Goal: Find specific page/section: Find specific page/section

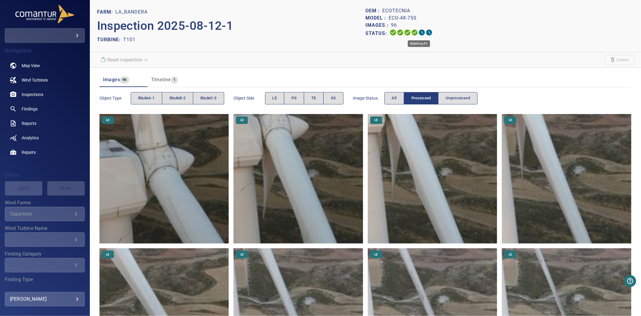
drag, startPoint x: 385, startPoint y: 32, endPoint x: 422, endPoint y: 32, distance: 37.0
click at [422, 32] on div "Status:" at bounding box center [500, 33] width 268 height 9
click at [282, 39] on div "TURBINE: T101" at bounding box center [231, 40] width 268 height 10
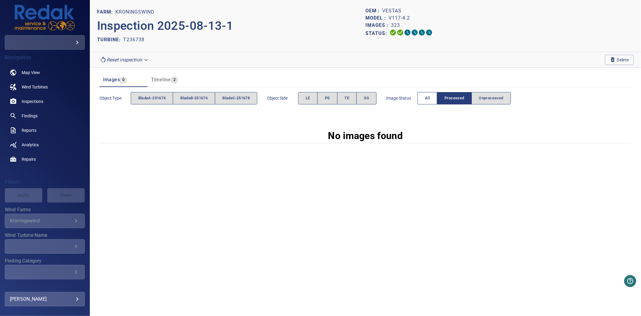
click at [430, 100] on span "All" at bounding box center [427, 98] width 5 height 7
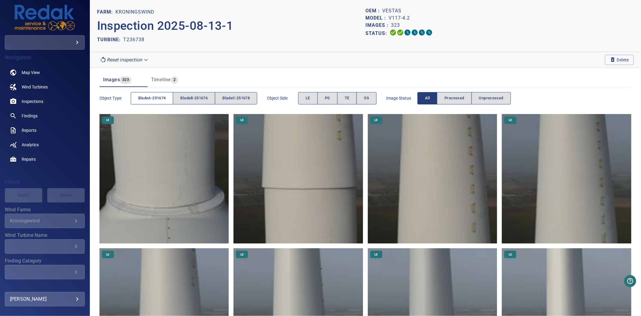
click at [142, 99] on span "bladeA-251674" at bounding box center [152, 98] width 28 height 7
click at [183, 99] on span "bladeB-251676" at bounding box center [193, 98] width 27 height 7
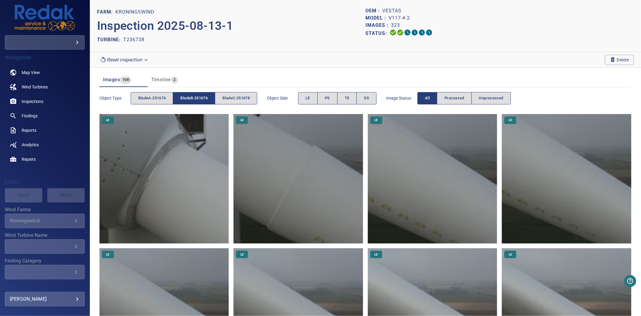
click at [183, 99] on span "bladeB-251676" at bounding box center [193, 98] width 27 height 7
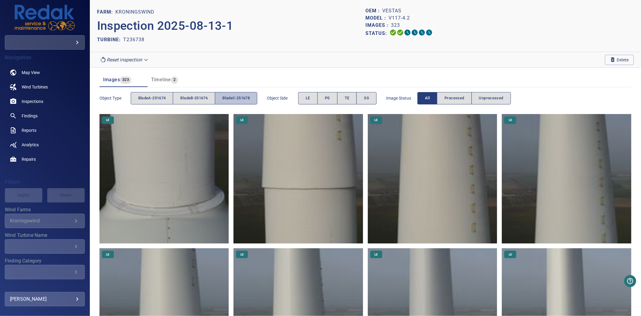
click at [232, 97] on span "bladeC-251678" at bounding box center [235, 98] width 27 height 7
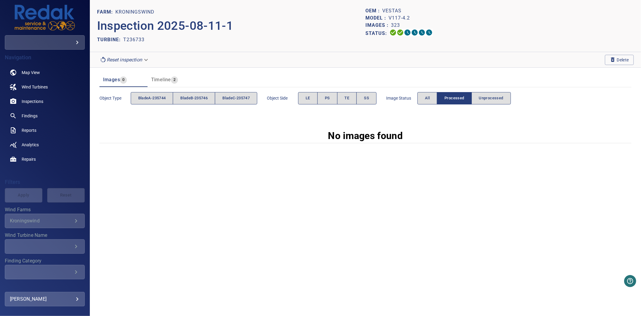
click at [429, 105] on div "Image Status All Processed Unprocessed" at bounding box center [448, 98] width 125 height 17
click at [427, 102] on button "All" at bounding box center [428, 98] width 20 height 12
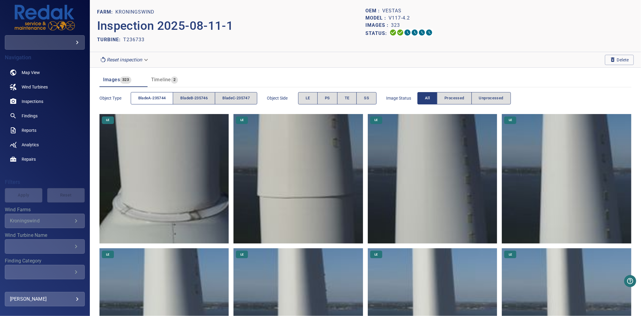
click at [166, 95] on span "bladeA-235744" at bounding box center [152, 98] width 28 height 7
click at [192, 97] on span "bladeB-235746" at bounding box center [193, 98] width 27 height 7
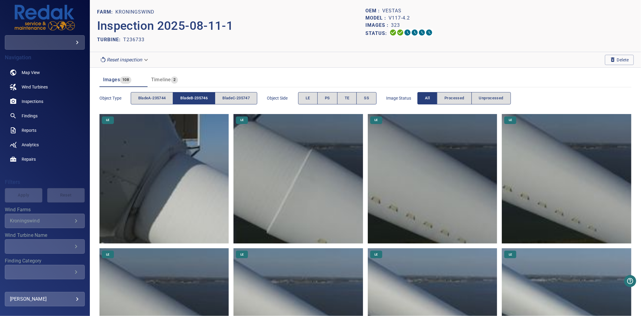
click at [192, 97] on span "bladeB-235746" at bounding box center [193, 98] width 27 height 7
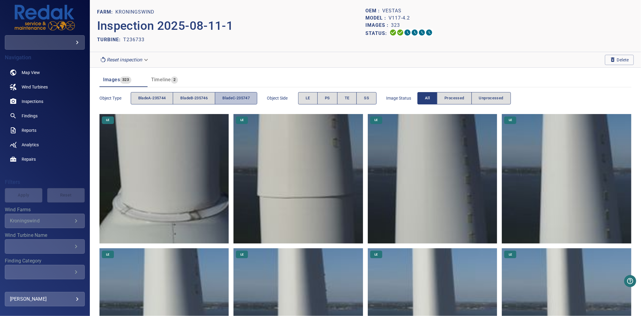
click at [237, 98] on span "bladeC-235747" at bounding box center [235, 98] width 27 height 7
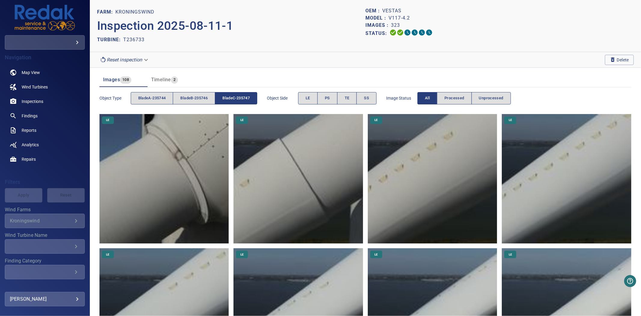
click at [237, 98] on span "bladeC-235747" at bounding box center [235, 98] width 27 height 7
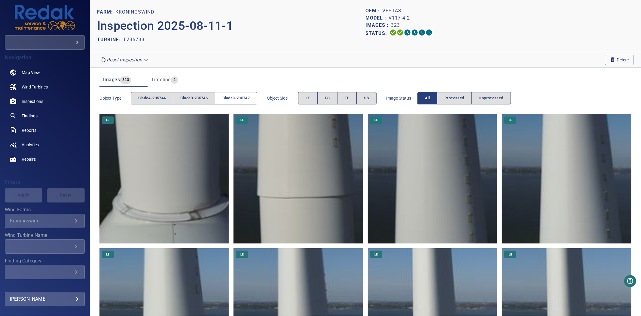
click at [238, 100] on span "bladeC-235747" at bounding box center [235, 98] width 27 height 7
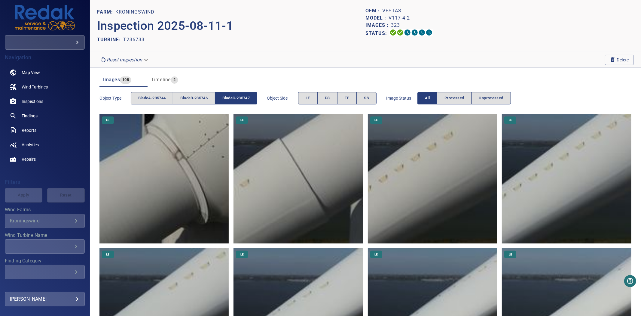
click at [238, 100] on span "bladeC-235747" at bounding box center [235, 98] width 27 height 7
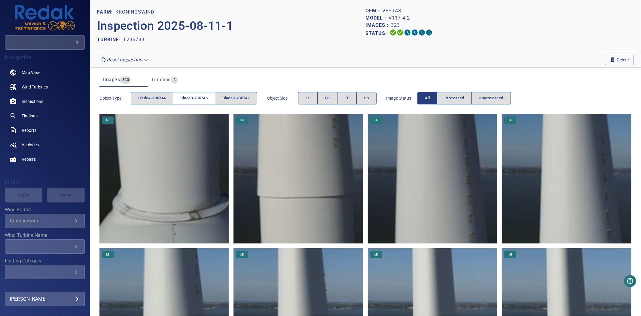
click at [201, 98] on span "bladeB-235746" at bounding box center [193, 98] width 27 height 7
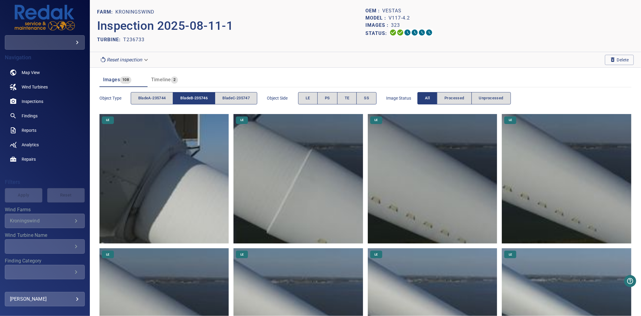
click at [201, 98] on span "bladeB-235746" at bounding box center [193, 98] width 27 height 7
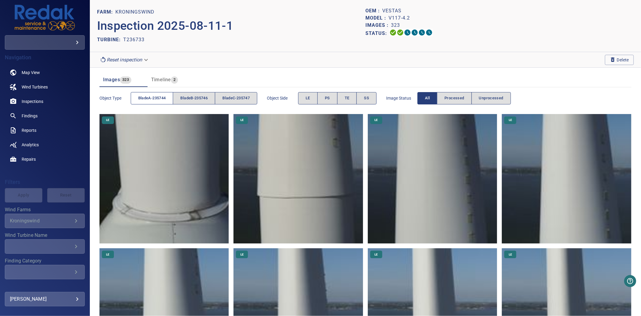
click at [160, 97] on span "bladeA-235744" at bounding box center [152, 98] width 28 height 7
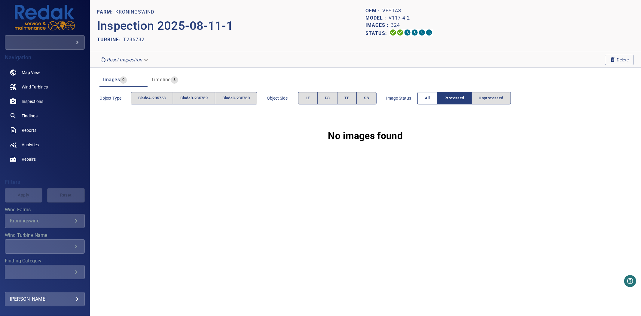
click at [426, 101] on button "All" at bounding box center [428, 98] width 20 height 12
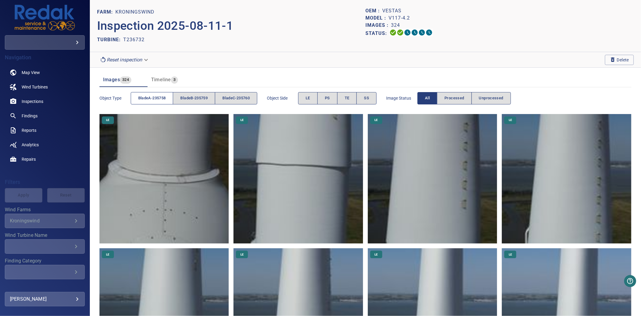
click at [154, 97] on span "bladeA-235758" at bounding box center [152, 98] width 28 height 7
click at [191, 98] on span "bladeB-235759" at bounding box center [193, 98] width 27 height 7
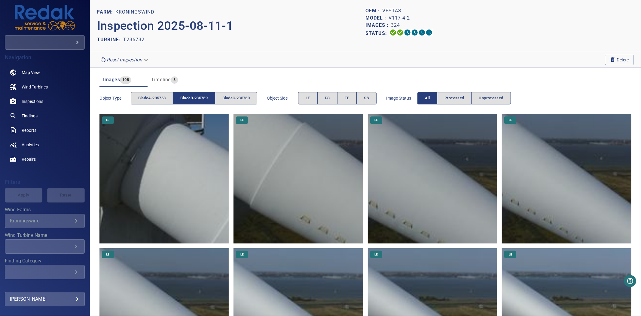
click at [191, 98] on span "bladeB-235759" at bounding box center [193, 98] width 27 height 7
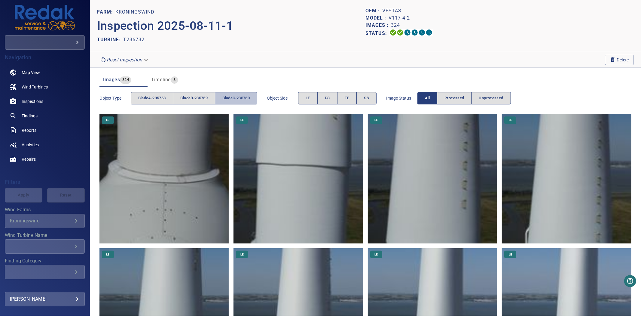
click at [243, 99] on span "bladeC-235760" at bounding box center [235, 98] width 27 height 7
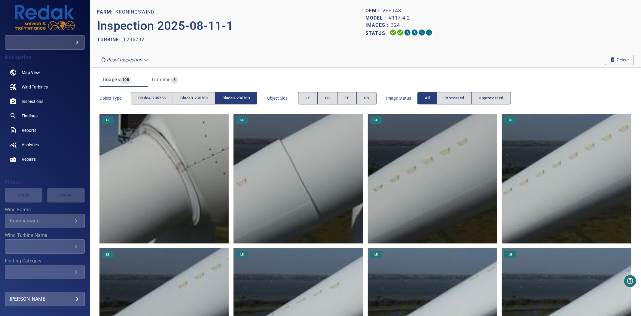
click at [243, 99] on span "bladeC-235760" at bounding box center [235, 98] width 27 height 7
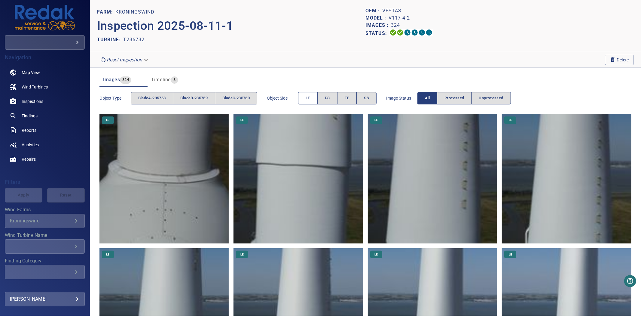
click at [315, 98] on button "LE" at bounding box center [308, 98] width 20 height 12
click at [330, 98] on span "PS" at bounding box center [327, 98] width 5 height 7
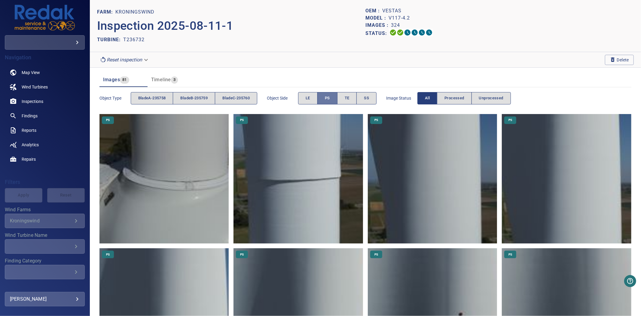
click at [330, 98] on span "PS" at bounding box center [327, 98] width 5 height 7
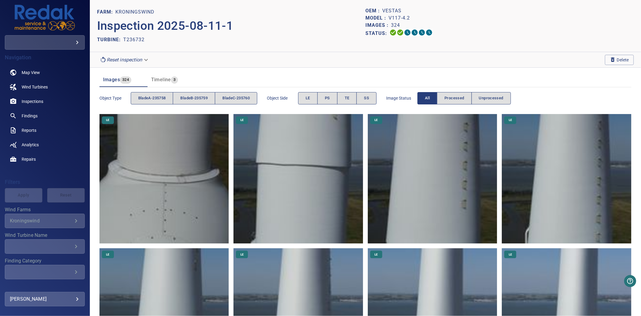
click at [348, 99] on span "TE" at bounding box center [347, 98] width 5 height 7
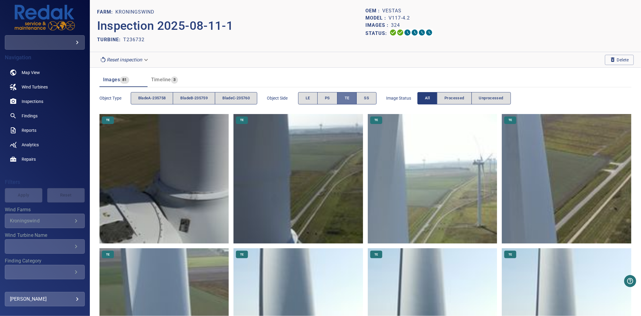
click at [348, 99] on span "TE" at bounding box center [347, 98] width 5 height 7
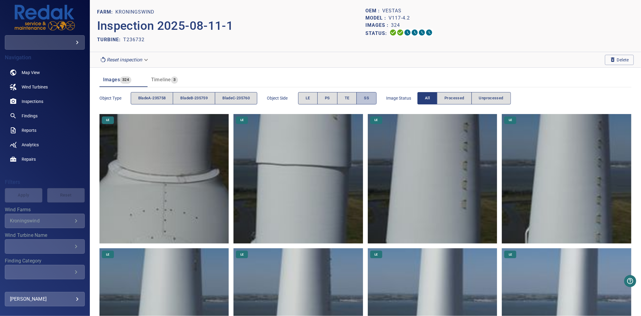
click at [367, 99] on button "SS" at bounding box center [367, 98] width 20 height 12
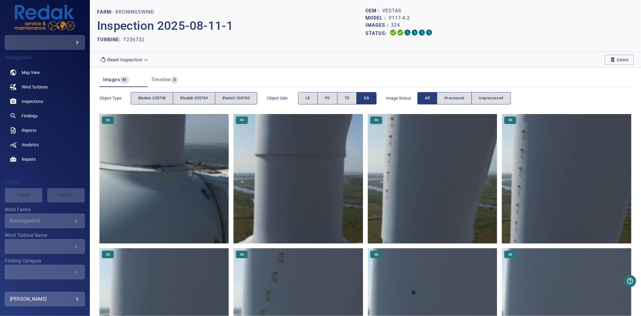
click at [367, 99] on button "SS" at bounding box center [367, 98] width 20 height 12
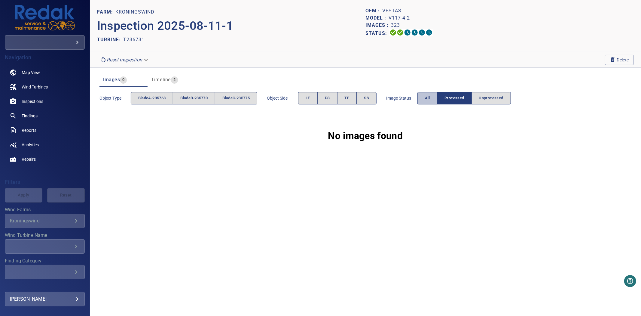
click at [424, 99] on button "All" at bounding box center [428, 98] width 20 height 12
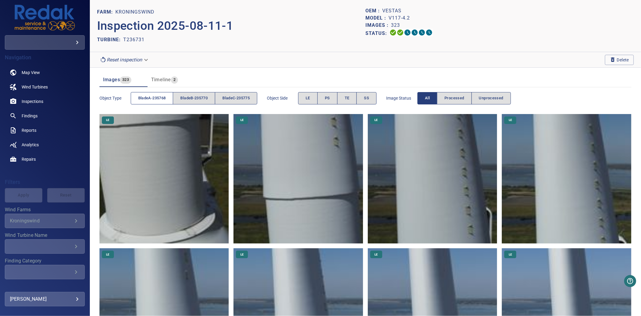
click at [156, 100] on span "bladeA-235768" at bounding box center [152, 98] width 28 height 7
click at [178, 100] on button "bladeB-235770" at bounding box center [194, 98] width 42 height 12
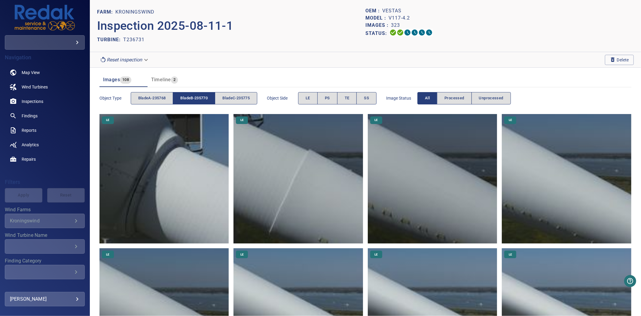
click at [184, 99] on span "bladeB-235770" at bounding box center [193, 98] width 27 height 7
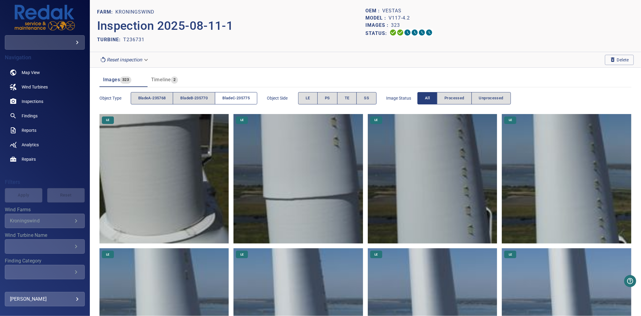
click at [241, 99] on span "bladeC-235775" at bounding box center [235, 98] width 27 height 7
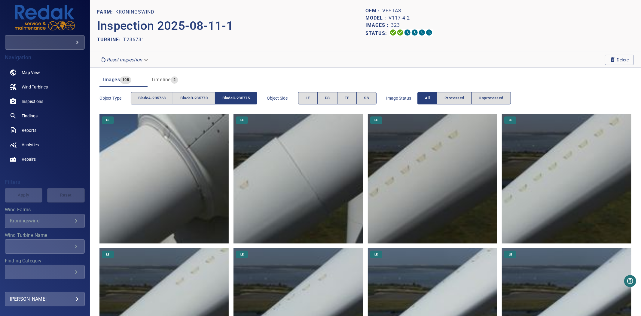
click at [241, 99] on span "bladeC-235775" at bounding box center [235, 98] width 27 height 7
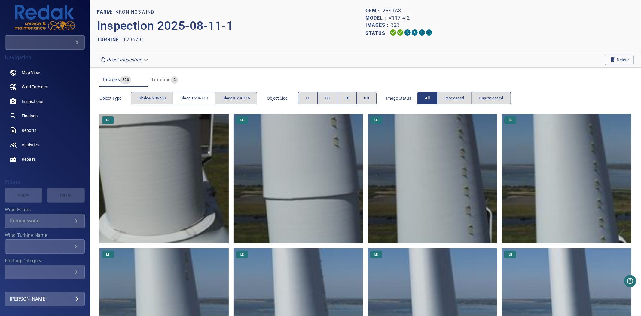
click at [197, 97] on span "bladeB-235770" at bounding box center [193, 98] width 27 height 7
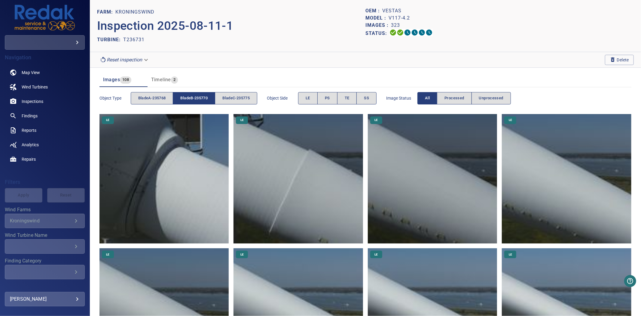
click at [197, 97] on span "bladeB-235770" at bounding box center [193, 98] width 27 height 7
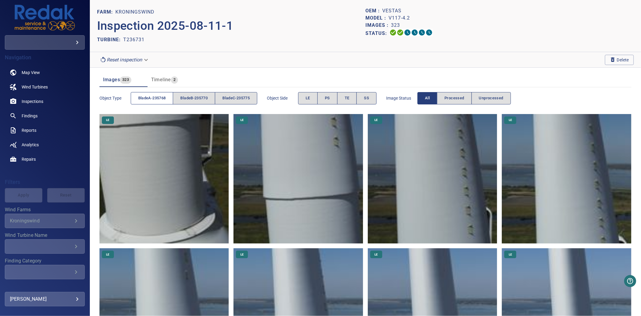
click at [146, 97] on span "bladeA-235768" at bounding box center [152, 98] width 28 height 7
click at [226, 96] on span "bladeC-235775" at bounding box center [235, 98] width 27 height 7
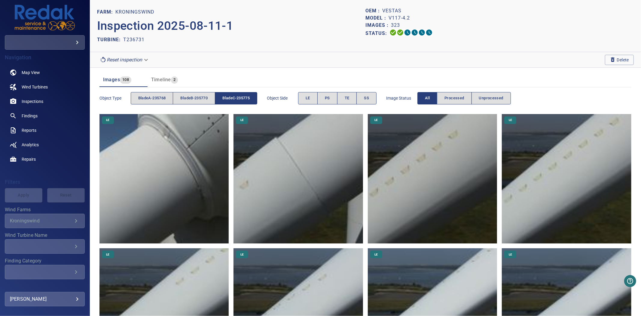
click at [226, 96] on span "bladeC-235775" at bounding box center [235, 98] width 27 height 7
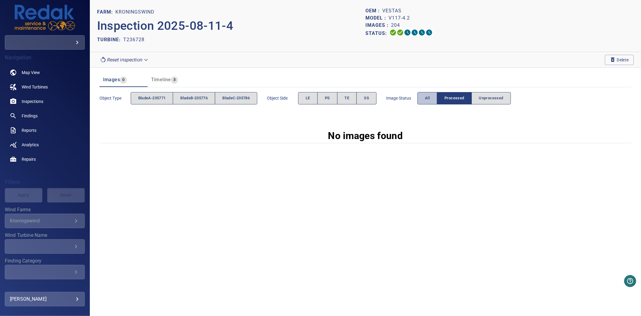
click at [434, 97] on button "All" at bounding box center [428, 98] width 20 height 12
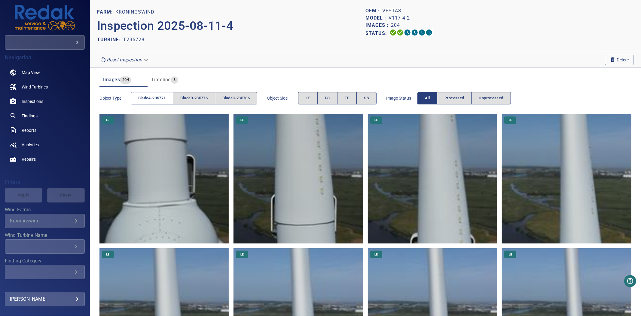
click at [151, 100] on span "bladeA-235771" at bounding box center [152, 98] width 28 height 7
click at [199, 98] on span "bladeB-235776" at bounding box center [193, 98] width 27 height 7
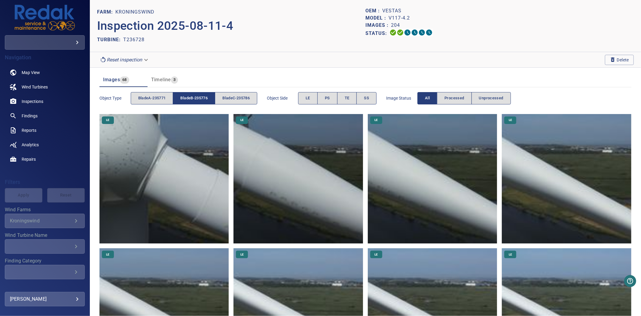
click at [199, 98] on span "bladeB-235776" at bounding box center [193, 98] width 27 height 7
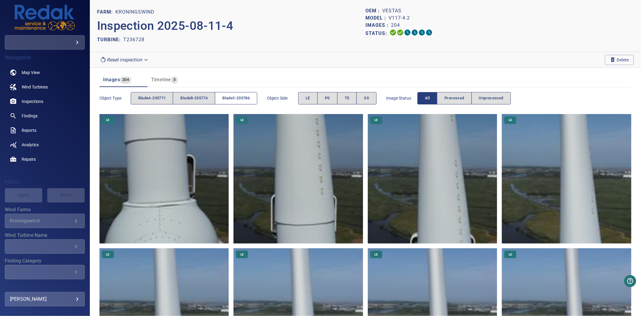
click at [229, 98] on span "bladeC-235786" at bounding box center [235, 98] width 27 height 7
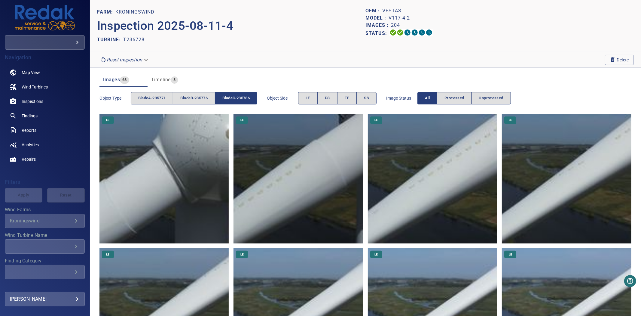
click at [229, 98] on span "bladeC-235786" at bounding box center [235, 98] width 27 height 7
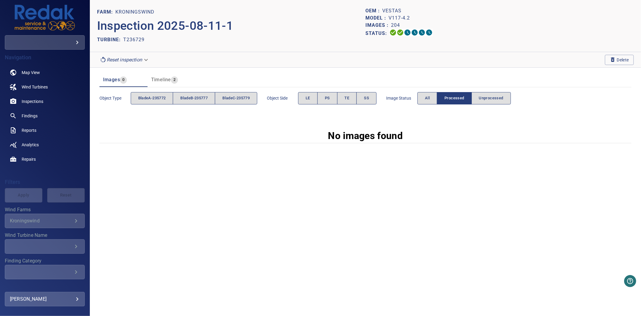
click at [423, 105] on div "Image Status All Processed Unprocessed" at bounding box center [448, 98] width 125 height 17
click at [425, 101] on button "All" at bounding box center [428, 98] width 20 height 12
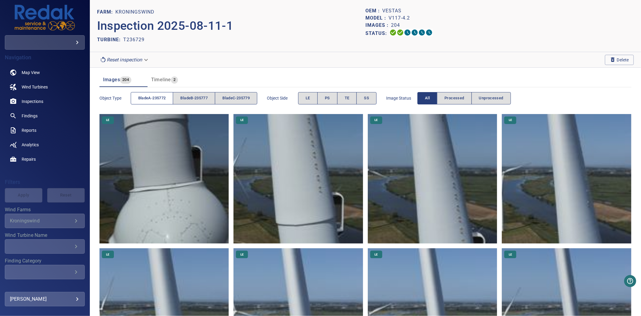
click at [159, 99] on span "bladeA-235772" at bounding box center [152, 98] width 28 height 7
click at [184, 99] on span "bladeB-235777" at bounding box center [193, 98] width 27 height 7
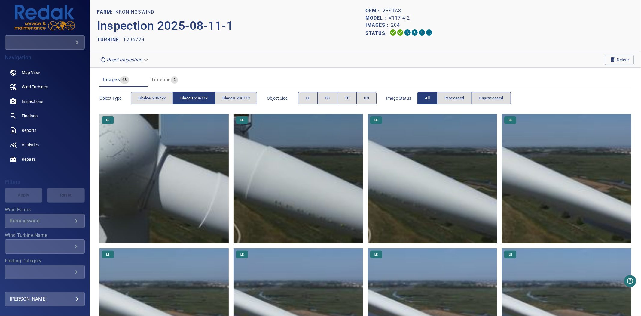
click at [192, 100] on span "bladeB-235777" at bounding box center [193, 98] width 27 height 7
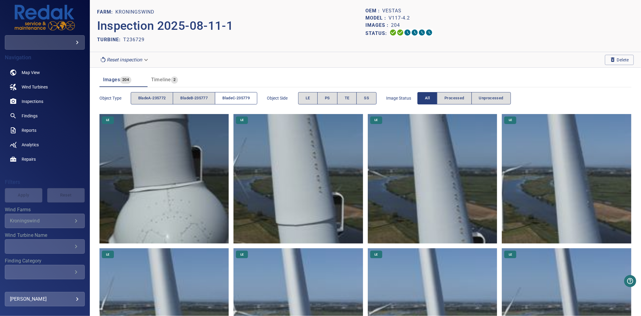
click at [250, 99] on span "bladeC-235779" at bounding box center [235, 98] width 27 height 7
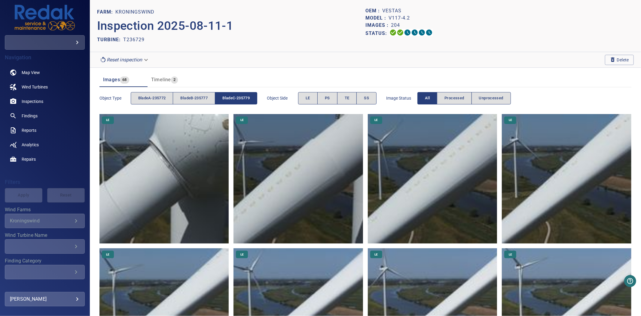
click at [250, 99] on span "bladeC-235779" at bounding box center [235, 98] width 27 height 7
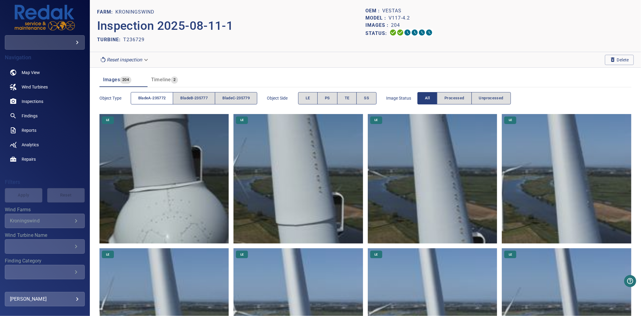
click at [138, 98] on span "bladeA-235772" at bounding box center [152, 98] width 28 height 7
click at [218, 98] on button "bladeC-235779" at bounding box center [236, 98] width 42 height 12
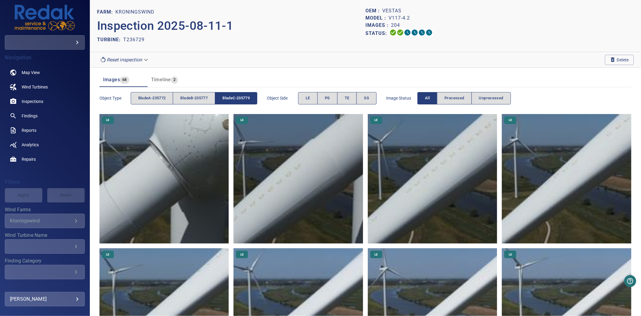
click at [218, 98] on button "bladeC-235779" at bounding box center [236, 98] width 42 height 12
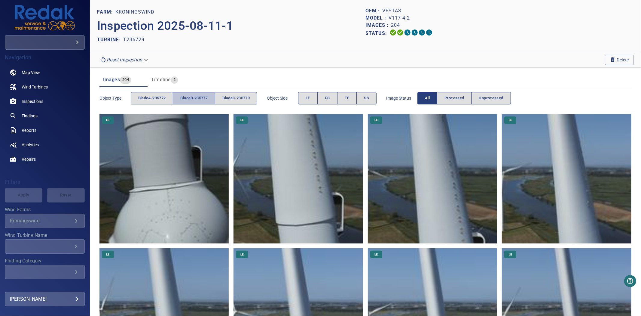
click at [199, 98] on span "bladeB-235777" at bounding box center [193, 98] width 27 height 7
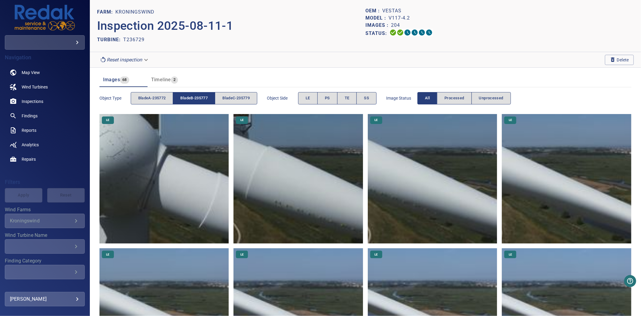
click at [199, 98] on span "bladeB-235777" at bounding box center [193, 98] width 27 height 7
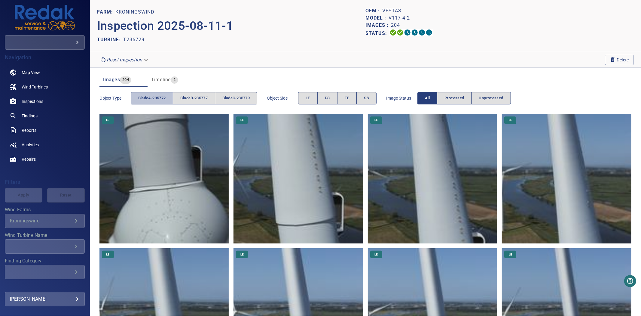
click at [157, 103] on button "bladeA-235772" at bounding box center [152, 98] width 43 height 12
click at [310, 100] on span "LE" at bounding box center [308, 98] width 5 height 7
click at [338, 100] on button "PS" at bounding box center [327, 98] width 20 height 12
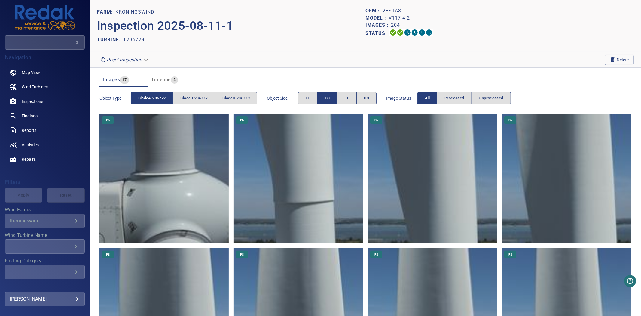
click at [335, 99] on button "PS" at bounding box center [327, 98] width 20 height 12
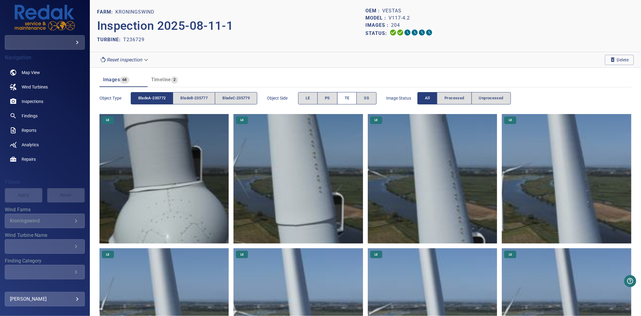
click at [350, 97] on span "TE" at bounding box center [347, 98] width 5 height 7
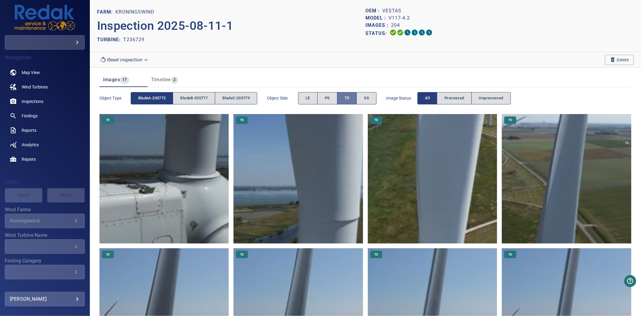
click at [350, 97] on span "TE" at bounding box center [347, 98] width 5 height 7
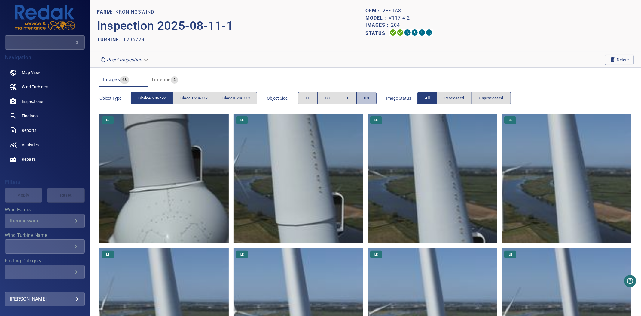
click at [368, 99] on button "SS" at bounding box center [367, 98] width 20 height 12
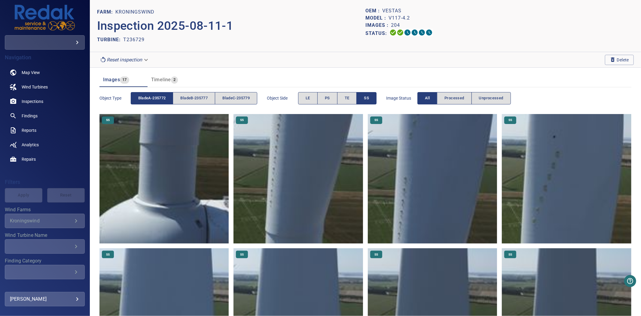
click at [368, 99] on button "SS" at bounding box center [367, 98] width 20 height 12
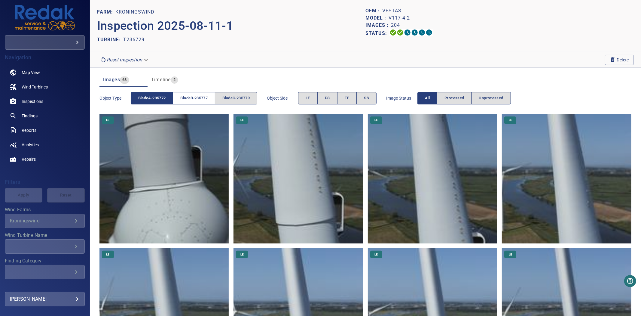
click at [206, 97] on span "bladeB-235777" at bounding box center [193, 98] width 27 height 7
click at [149, 97] on span "bladeA-235772" at bounding box center [152, 98] width 28 height 7
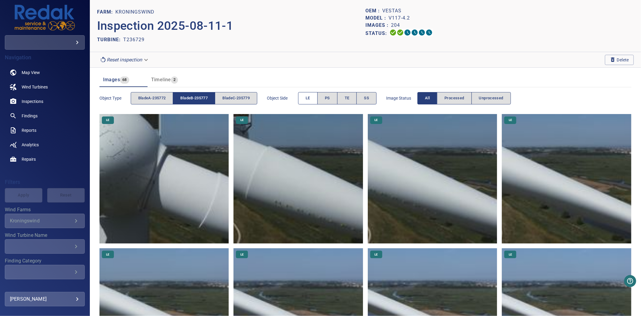
click at [302, 99] on button "LE" at bounding box center [308, 98] width 20 height 12
click at [304, 100] on button "LE" at bounding box center [308, 98] width 20 height 12
click at [329, 100] on span "PS" at bounding box center [327, 98] width 5 height 7
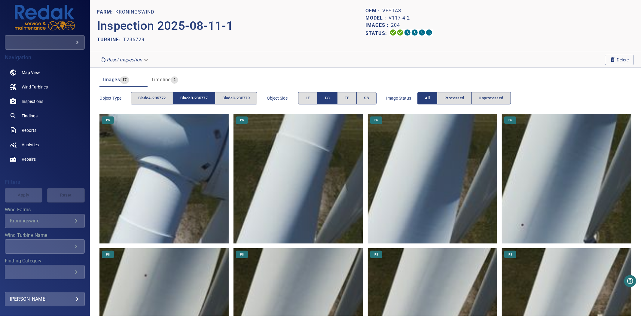
click at [329, 100] on span "PS" at bounding box center [327, 98] width 5 height 7
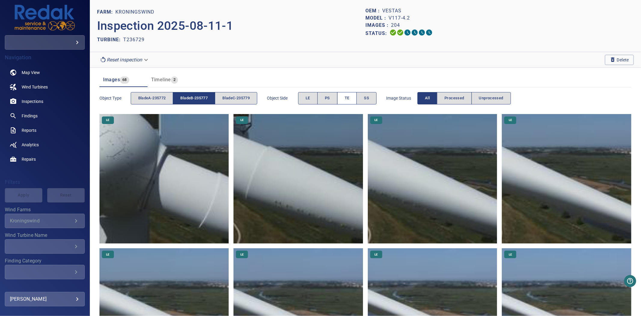
click at [348, 99] on button "TE" at bounding box center [347, 98] width 20 height 12
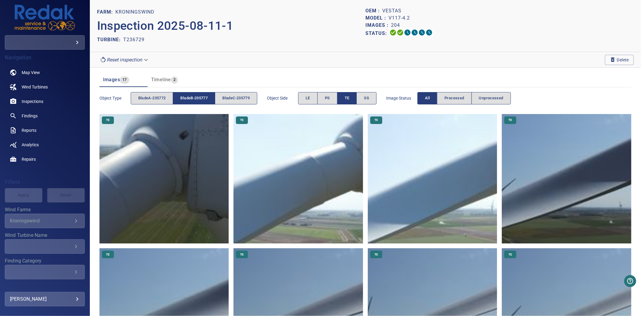
click at [348, 99] on button "TE" at bounding box center [347, 98] width 20 height 12
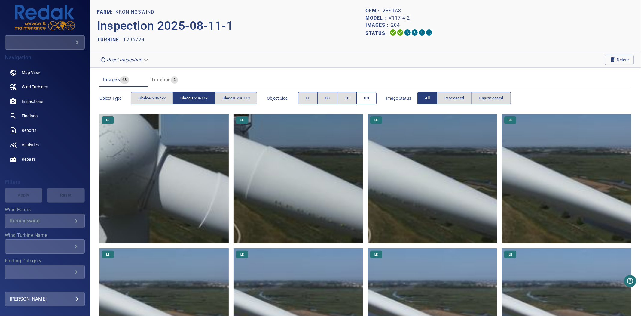
click at [369, 99] on span "SS" at bounding box center [366, 98] width 5 height 7
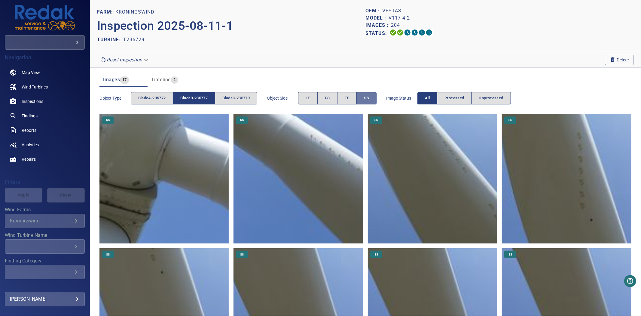
click at [369, 99] on span "SS" at bounding box center [366, 98] width 5 height 7
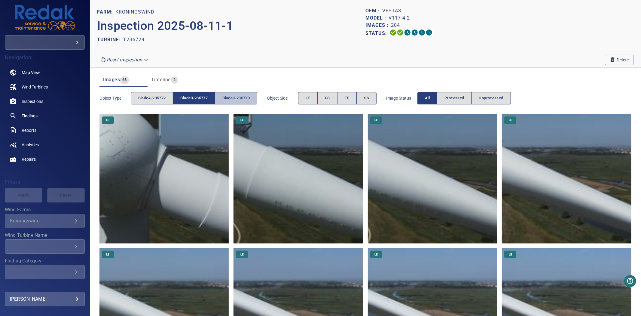
click at [241, 97] on span "bladeC-235779" at bounding box center [235, 98] width 27 height 7
click at [211, 96] on button "bladeB-235777" at bounding box center [194, 98] width 42 height 12
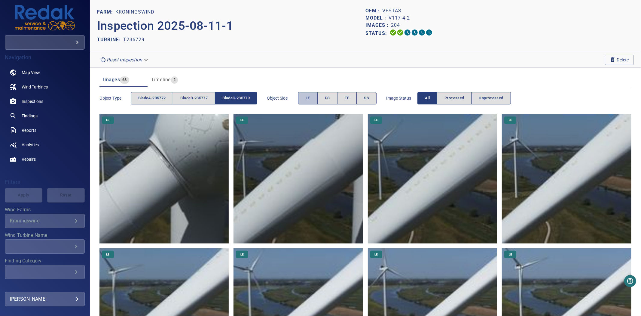
click at [305, 96] on button "LE" at bounding box center [308, 98] width 20 height 12
click at [310, 96] on span "LE" at bounding box center [308, 98] width 5 height 7
click at [329, 97] on span "PS" at bounding box center [327, 98] width 5 height 7
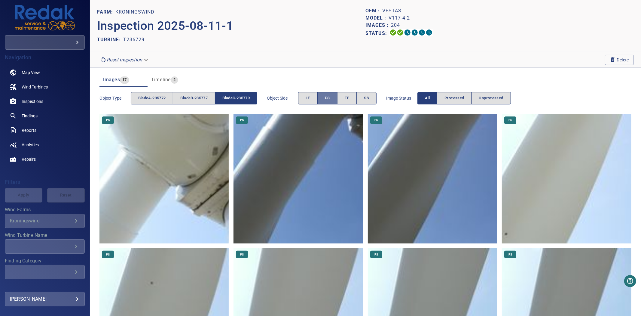
click at [329, 97] on span "PS" at bounding box center [327, 98] width 5 height 7
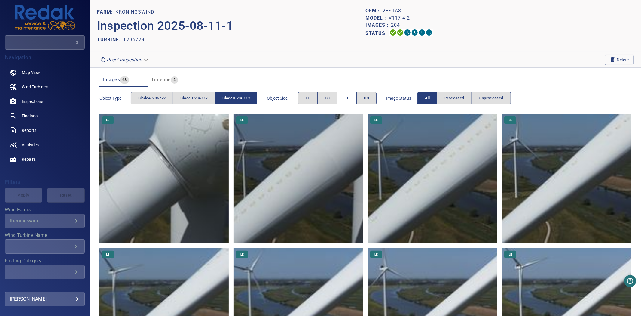
click at [349, 97] on span "TE" at bounding box center [347, 98] width 5 height 7
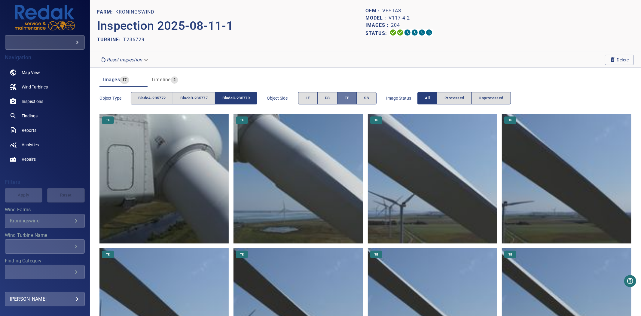
click at [349, 97] on span "TE" at bounding box center [347, 98] width 5 height 7
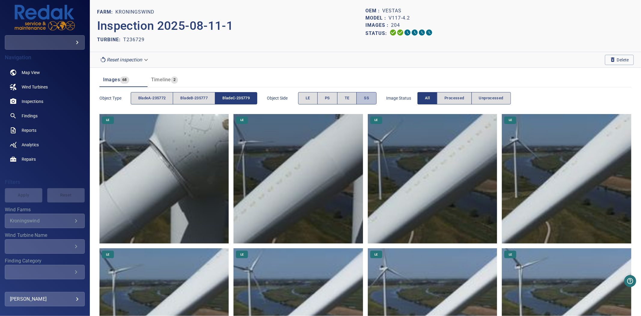
click at [368, 97] on button "SS" at bounding box center [367, 98] width 20 height 12
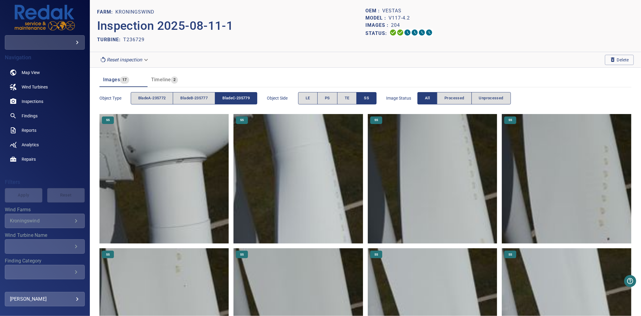
click at [368, 97] on button "SS" at bounding box center [367, 98] width 20 height 12
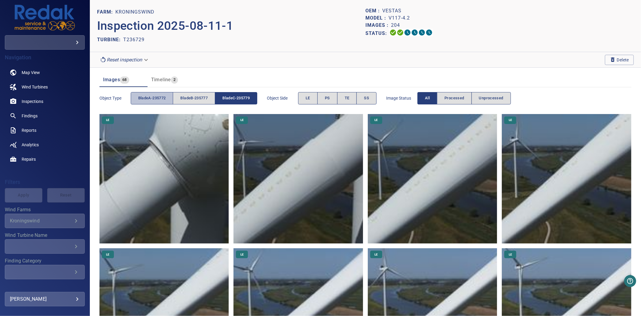
click at [169, 96] on button "bladeA-235772" at bounding box center [152, 98] width 43 height 12
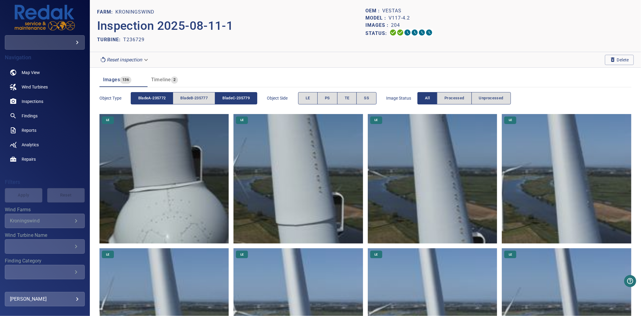
click at [240, 93] on button "bladeC-235779" at bounding box center [236, 98] width 42 height 12
click at [147, 93] on button "bladeA-235772" at bounding box center [152, 98] width 43 height 12
click at [158, 100] on span "bladeA-235772" at bounding box center [152, 98] width 28 height 7
click at [194, 100] on span "bladeB-235777" at bounding box center [193, 98] width 27 height 7
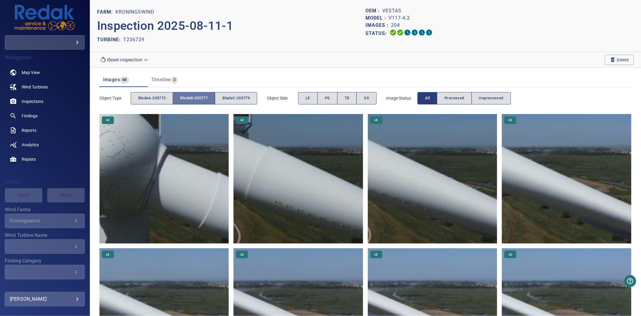
click at [195, 99] on span "bladeB-235777" at bounding box center [193, 98] width 27 height 7
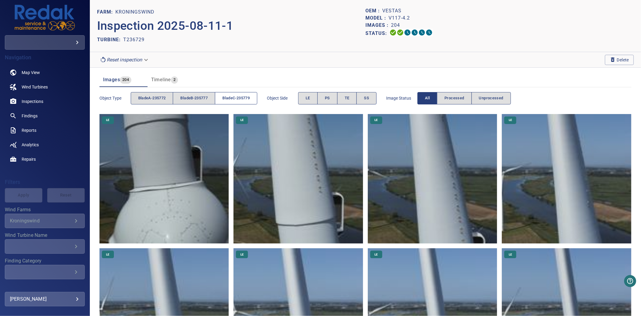
click at [229, 97] on span "bladeC-235779" at bounding box center [235, 98] width 27 height 7
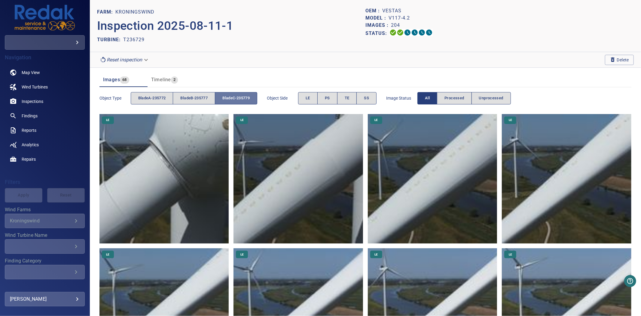
click at [229, 97] on span "bladeC-235779" at bounding box center [235, 98] width 27 height 7
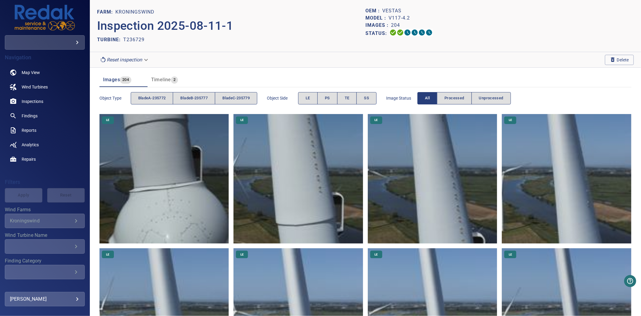
click at [169, 78] on span "Timeline" at bounding box center [161, 80] width 20 height 6
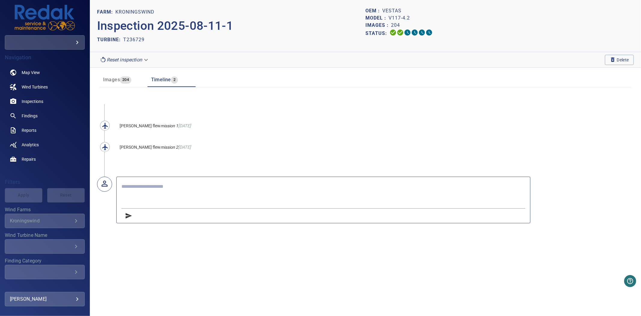
click at [169, 78] on span "Timeline" at bounding box center [161, 80] width 20 height 6
click at [118, 80] on span "Images" at bounding box center [111, 80] width 17 height 6
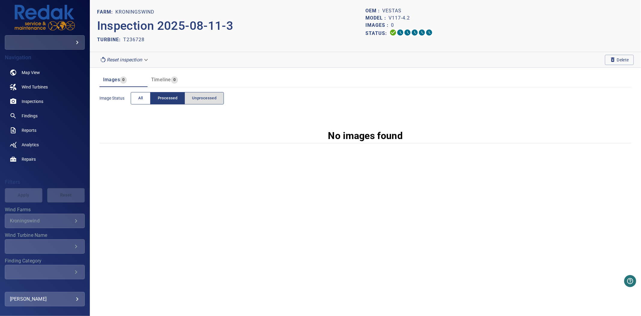
click at [148, 98] on button "All" at bounding box center [141, 98] width 20 height 12
click at [147, 98] on button "All" at bounding box center [141, 98] width 20 height 12
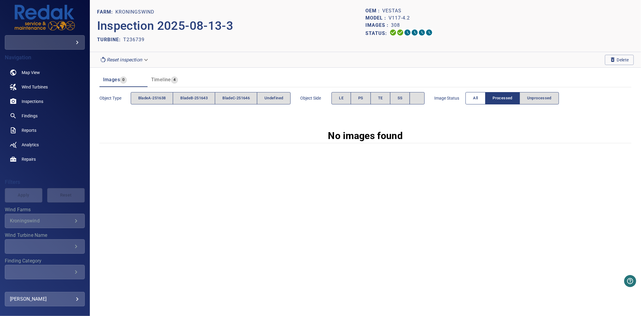
click at [484, 101] on button "All" at bounding box center [476, 98] width 20 height 12
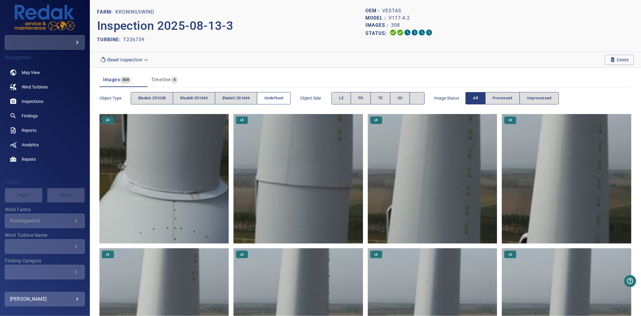
click at [276, 97] on span "undefined" at bounding box center [274, 98] width 19 height 7
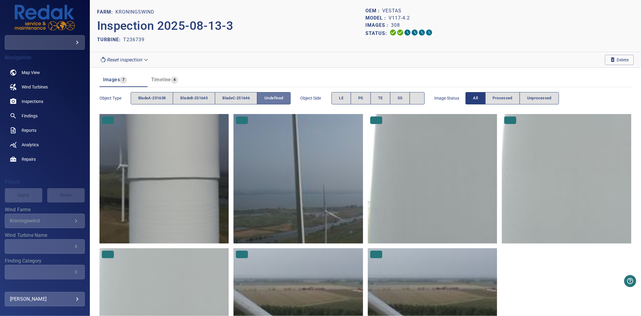
click at [276, 97] on span "undefined" at bounding box center [274, 98] width 19 height 7
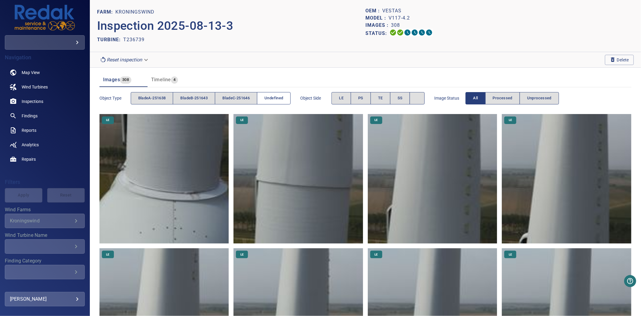
click at [283, 97] on span "undefined" at bounding box center [274, 98] width 19 height 7
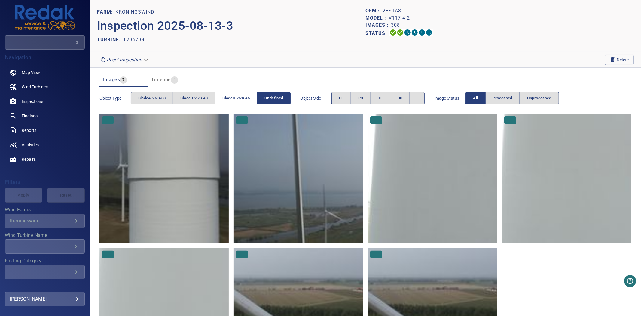
click at [234, 99] on span "bladeC-251646" at bounding box center [235, 98] width 27 height 7
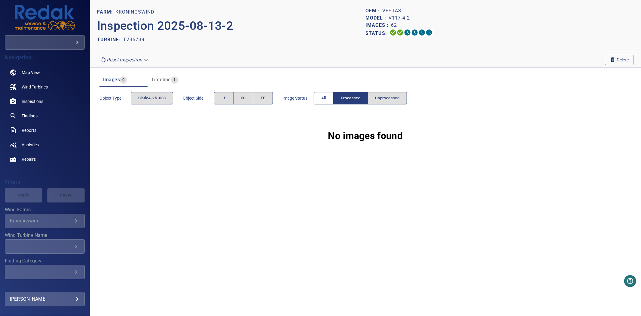
click at [322, 99] on button "All" at bounding box center [324, 98] width 20 height 12
